Goal: Task Accomplishment & Management: Manage account settings

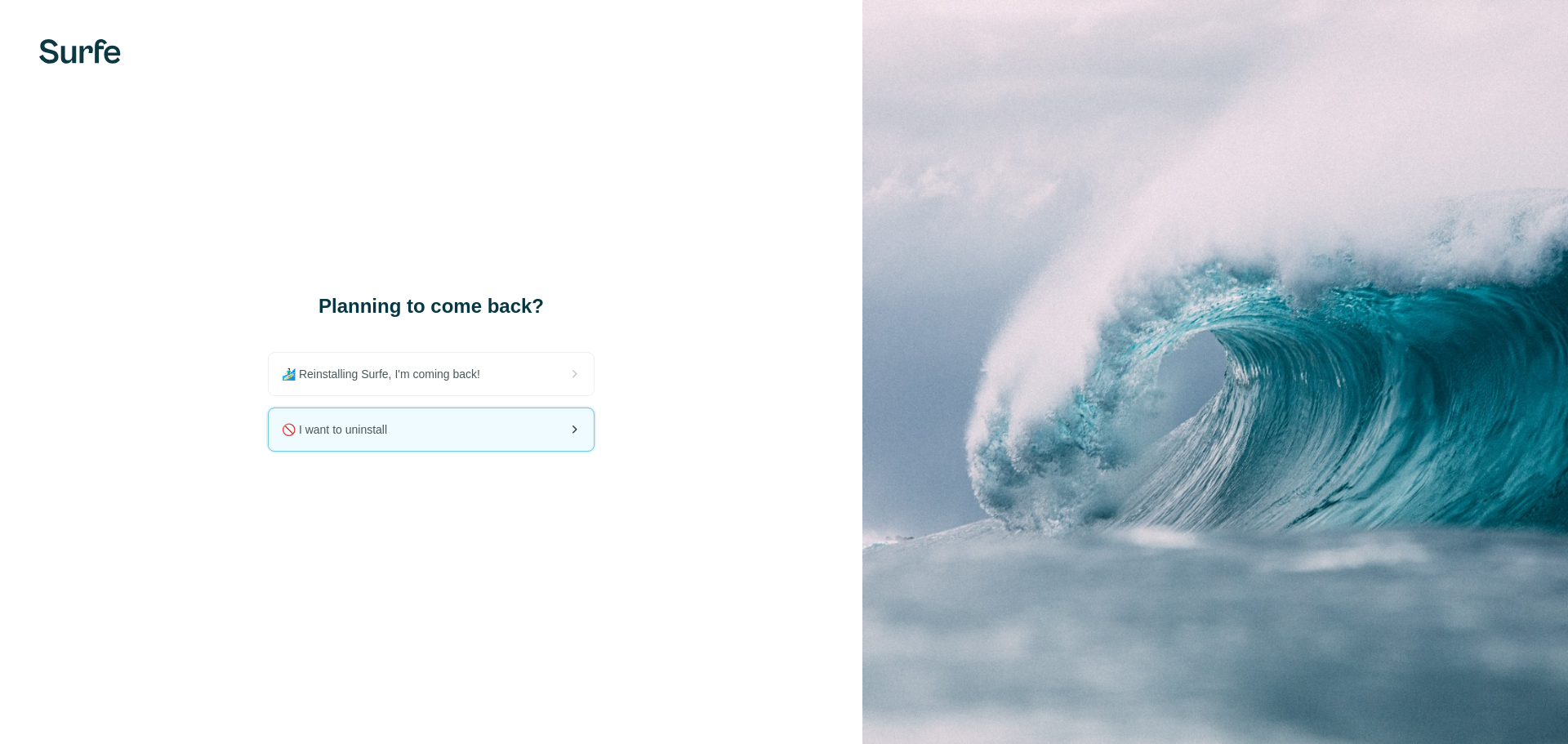
drag, startPoint x: 0, startPoint y: 0, endPoint x: 427, endPoint y: 431, distance: 606.7
click at [427, 431] on div "🚫 I want to uninstall" at bounding box center [430, 429] width 325 height 43
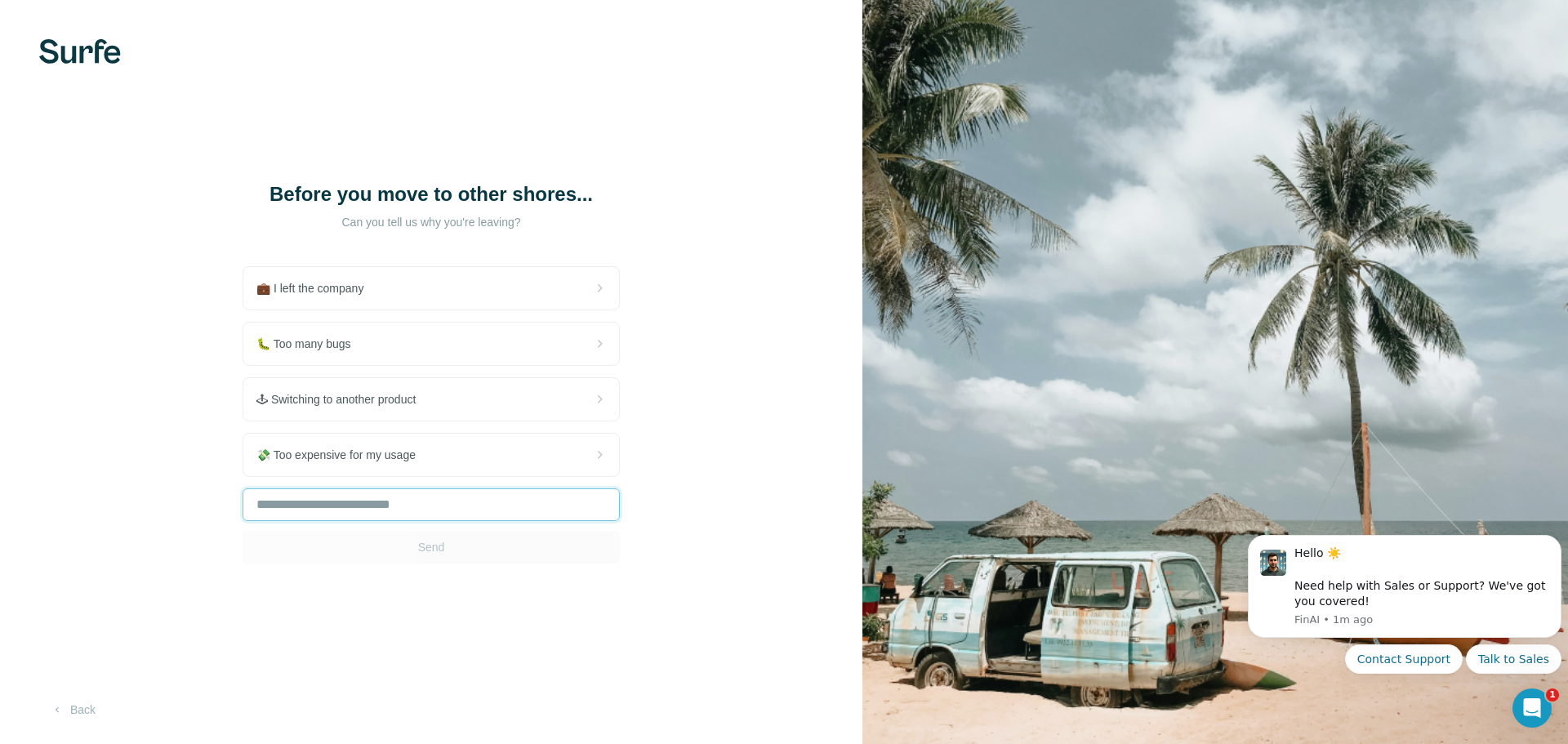
click at [408, 510] on input "text" at bounding box center [431, 505] width 377 height 33
type input "*"
type input "**********"
click at [438, 550] on span "Send" at bounding box center [432, 548] width 27 height 16
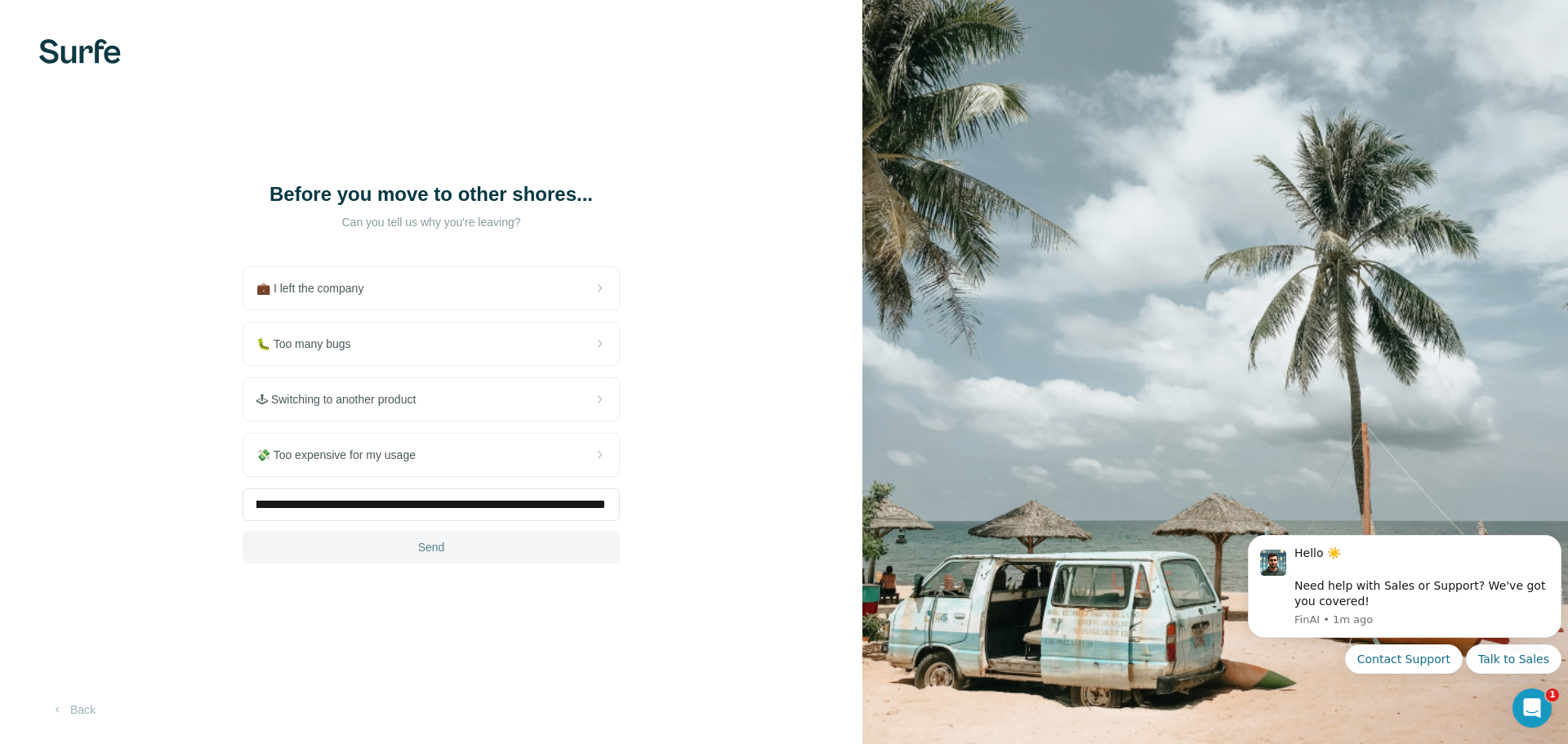
scroll to position [0, 0]
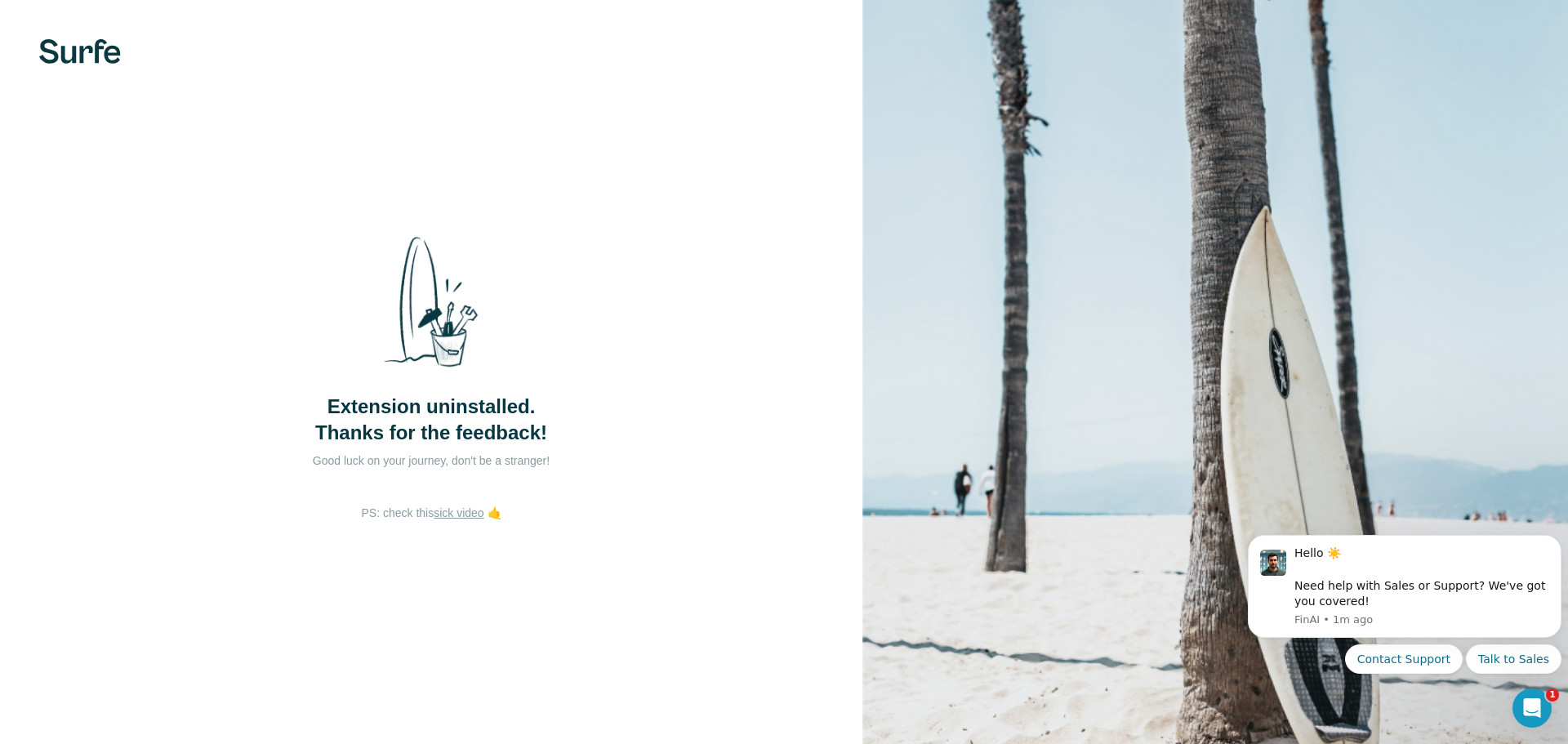
click at [456, 516] on link "sick video" at bounding box center [458, 513] width 50 height 13
